Goal: Transaction & Acquisition: Purchase product/service

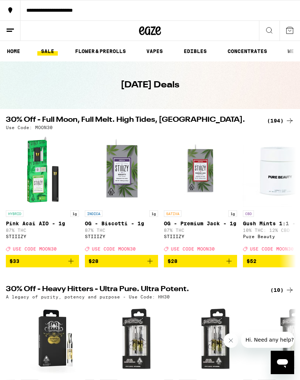
click at [277, 122] on div "(194)" at bounding box center [280, 120] width 27 height 9
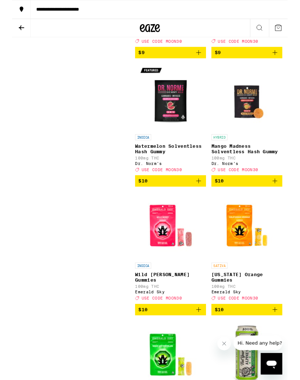
scroll to position [2136, 0]
click at [287, 201] on icon "Add to bag" at bounding box center [286, 196] width 9 height 9
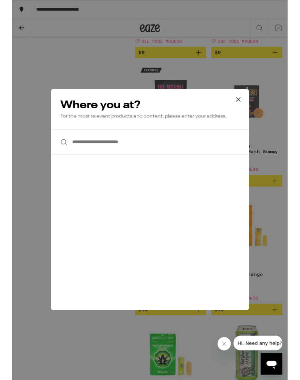
click at [251, 108] on icon at bounding box center [246, 108] width 11 height 11
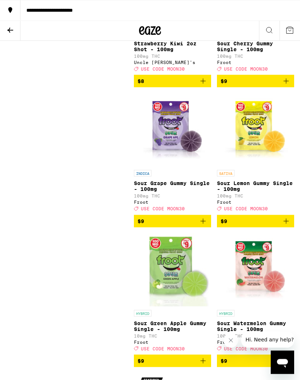
scroll to position [1830, 0]
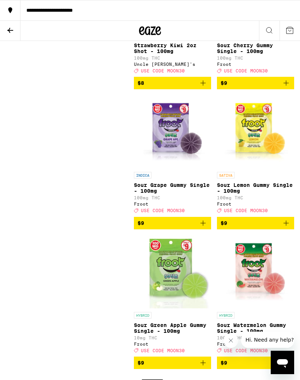
click at [13, 11] on icon at bounding box center [10, 10] width 9 height 9
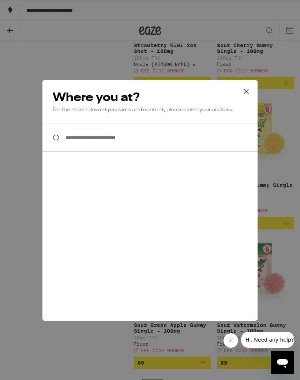
click at [246, 94] on icon at bounding box center [246, 91] width 11 height 11
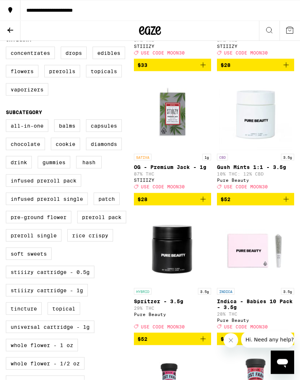
scroll to position [0, 0]
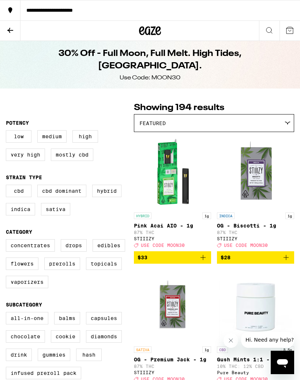
click at [11, 8] on icon at bounding box center [10, 10] width 4 height 6
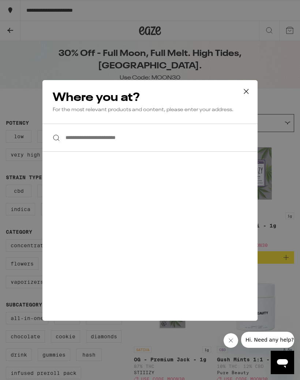
click at [248, 91] on icon at bounding box center [246, 91] width 11 height 11
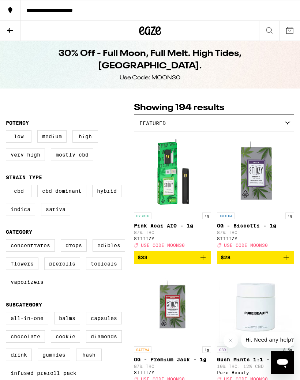
click at [7, 29] on icon at bounding box center [10, 30] width 9 height 9
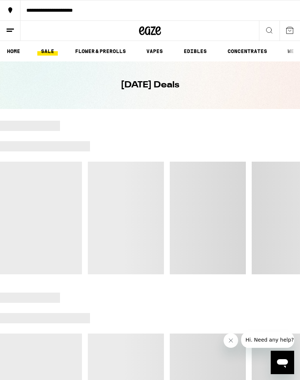
click at [293, 30] on icon at bounding box center [289, 30] width 9 height 9
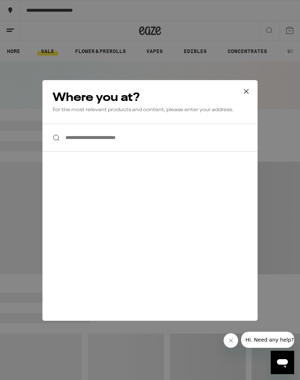
click at [244, 96] on icon at bounding box center [246, 91] width 11 height 11
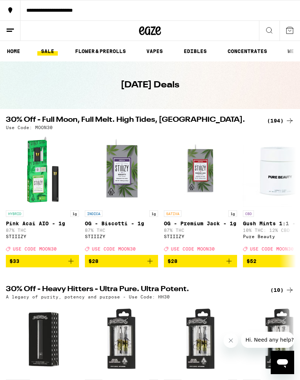
click at [12, 32] on icon at bounding box center [10, 30] width 9 height 9
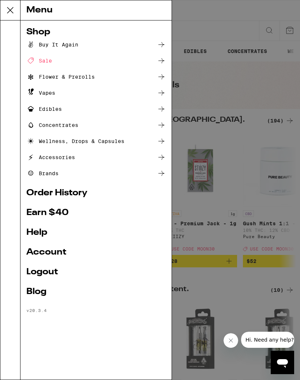
click at [284, 64] on div "Menu Shop Buy It Again Sale Flower & Prerolls Vapes Edibles Concentrates Wellne…" at bounding box center [150, 190] width 300 height 380
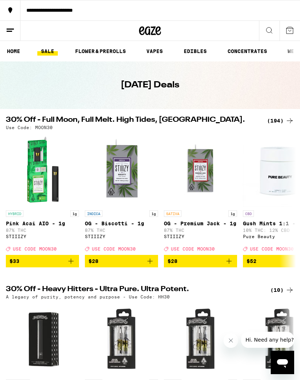
click at [42, 9] on div "**********" at bounding box center [160, 10] width 280 height 5
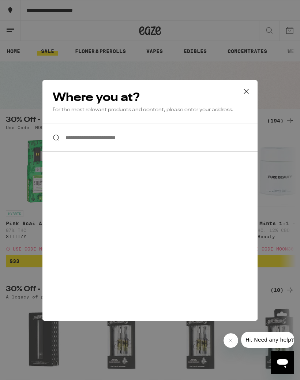
click at [202, 139] on input "**********" at bounding box center [149, 138] width 215 height 28
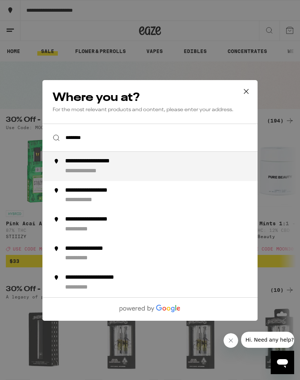
click at [116, 249] on div "**********" at bounding box center [97, 249] width 64 height 8
type input "**********"
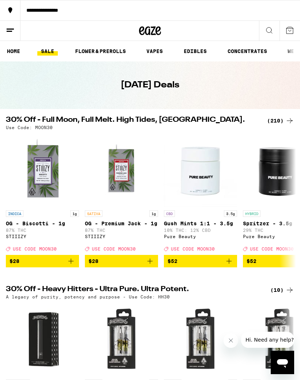
click at [281, 118] on div "(210)" at bounding box center [280, 120] width 27 height 9
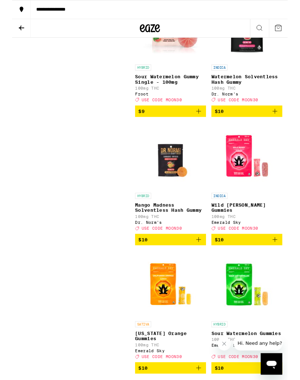
scroll to position [2484, 0]
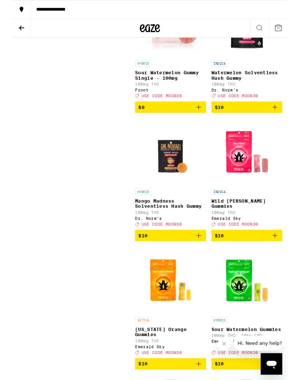
click at [204, 261] on icon "Add to bag" at bounding box center [203, 256] width 9 height 9
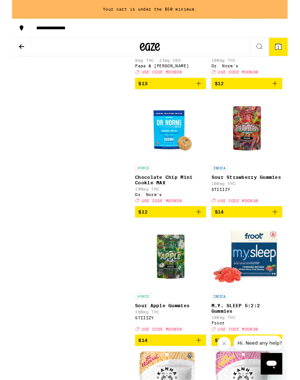
scroll to position [4071, 0]
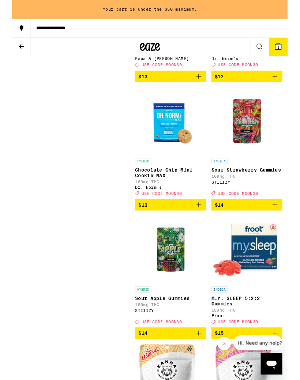
click at [289, 88] on icon "Add to bag" at bounding box center [286, 83] width 9 height 9
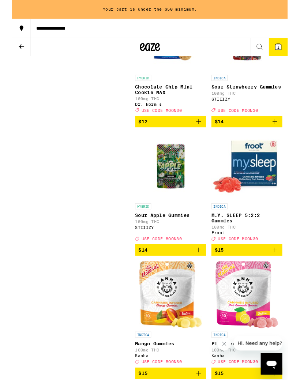
scroll to position [4164, 0]
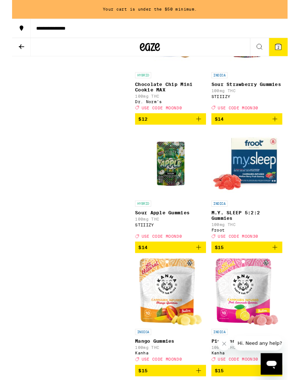
click at [208, 136] on button "$12" at bounding box center [172, 129] width 77 height 12
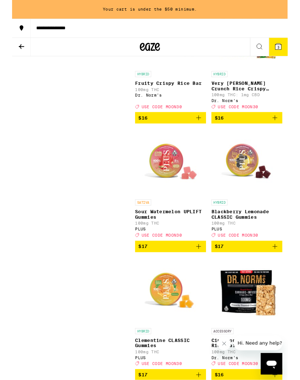
scroll to position [5415, 0]
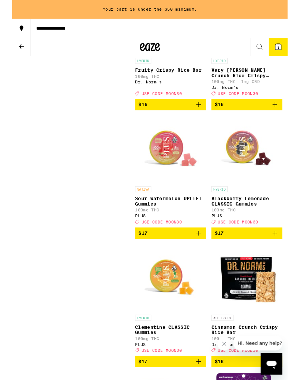
click at [206, 118] on icon "Add to bag" at bounding box center [203, 113] width 9 height 9
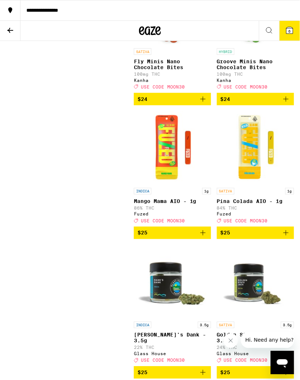
scroll to position [9858, 0]
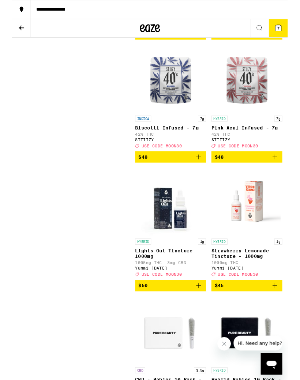
scroll to position [13132, 0]
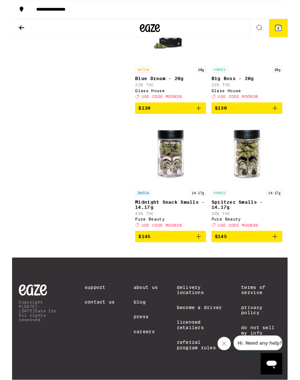
scroll to position [14994, 0]
click at [289, 30] on span "8" at bounding box center [290, 31] width 2 height 4
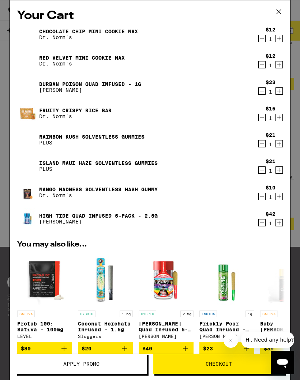
click at [283, 11] on icon at bounding box center [278, 11] width 11 height 11
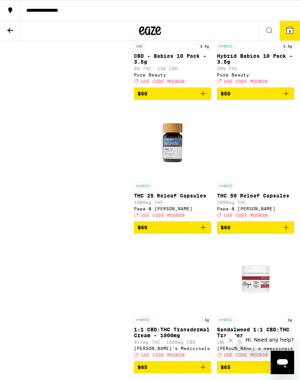
scroll to position [13483, 0]
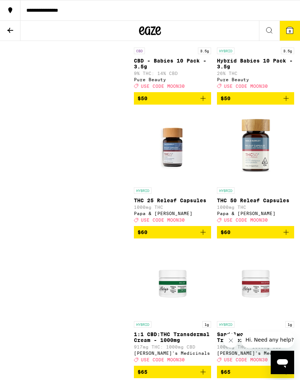
click at [160, 29] on icon at bounding box center [158, 30] width 5 height 9
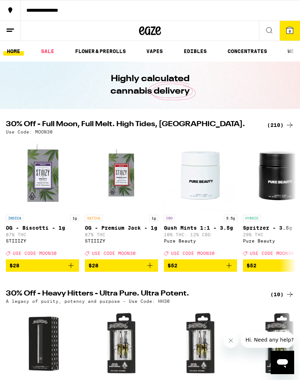
click at [292, 27] on icon at bounding box center [289, 30] width 9 height 9
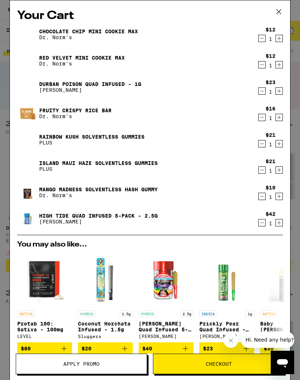
click at [112, 361] on button "Apply Promo" at bounding box center [81, 364] width 131 height 20
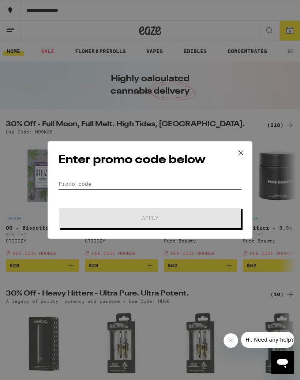
click at [75, 181] on input "Promo Code" at bounding box center [150, 184] width 184 height 11
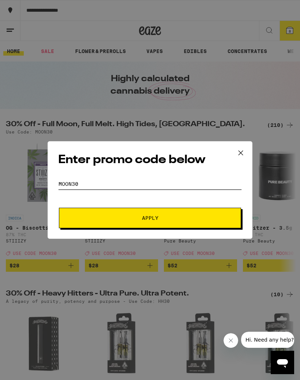
type input "Moon30"
click at [78, 222] on button "Apply" at bounding box center [150, 218] width 182 height 20
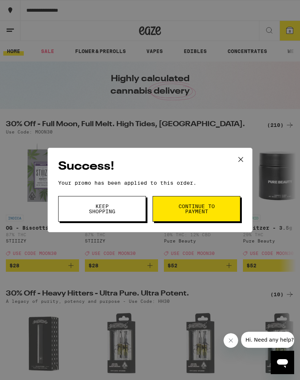
click at [223, 205] on button "Continue to payment" at bounding box center [197, 209] width 88 height 26
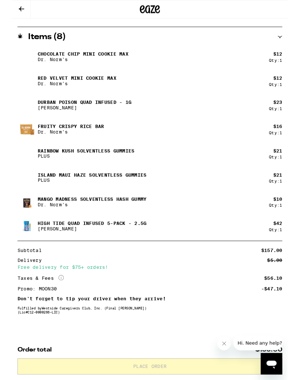
scroll to position [367, 0]
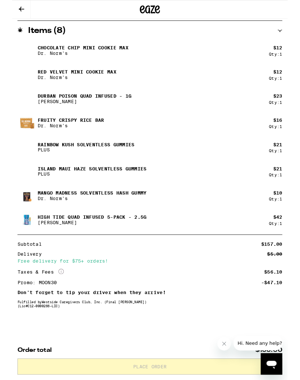
click at [229, 344] on button "Close message from company" at bounding box center [224, 344] width 15 height 15
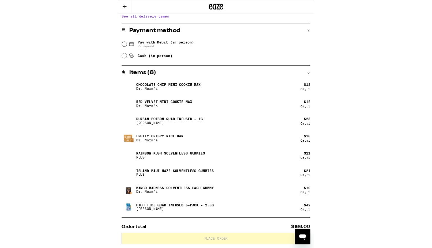
scroll to position [363, 0]
